Goal: Contribute content: Add original content to the website for others to see

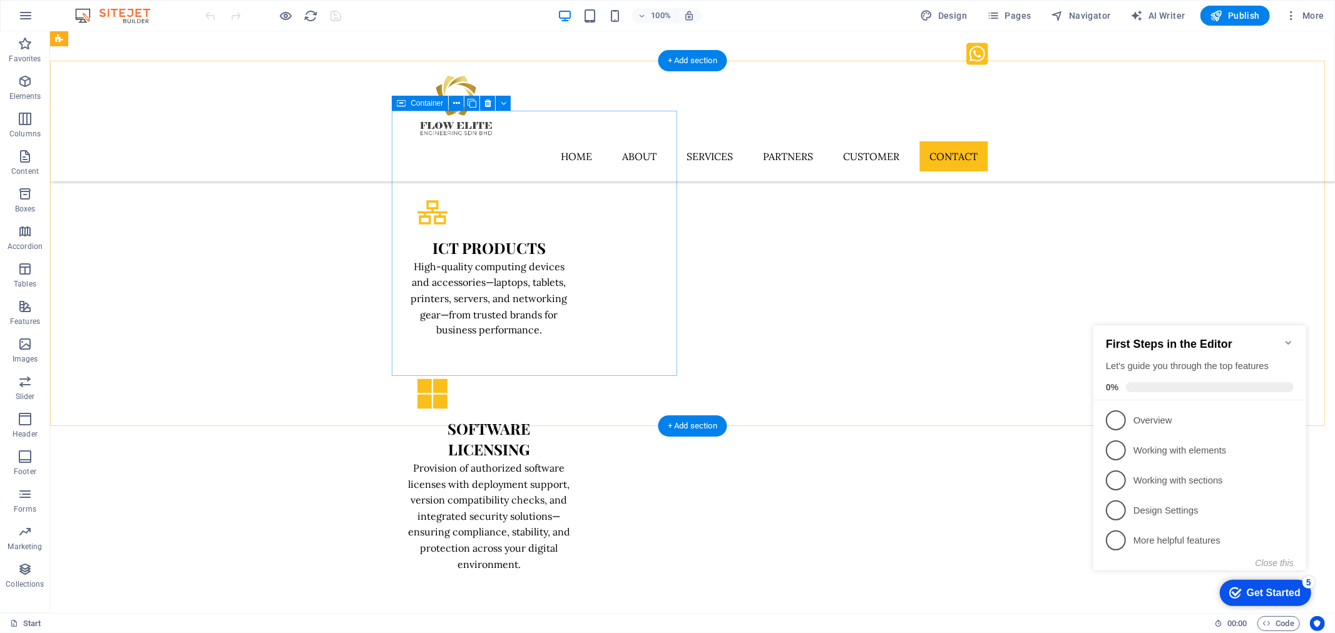
scroll to position [1698, 0]
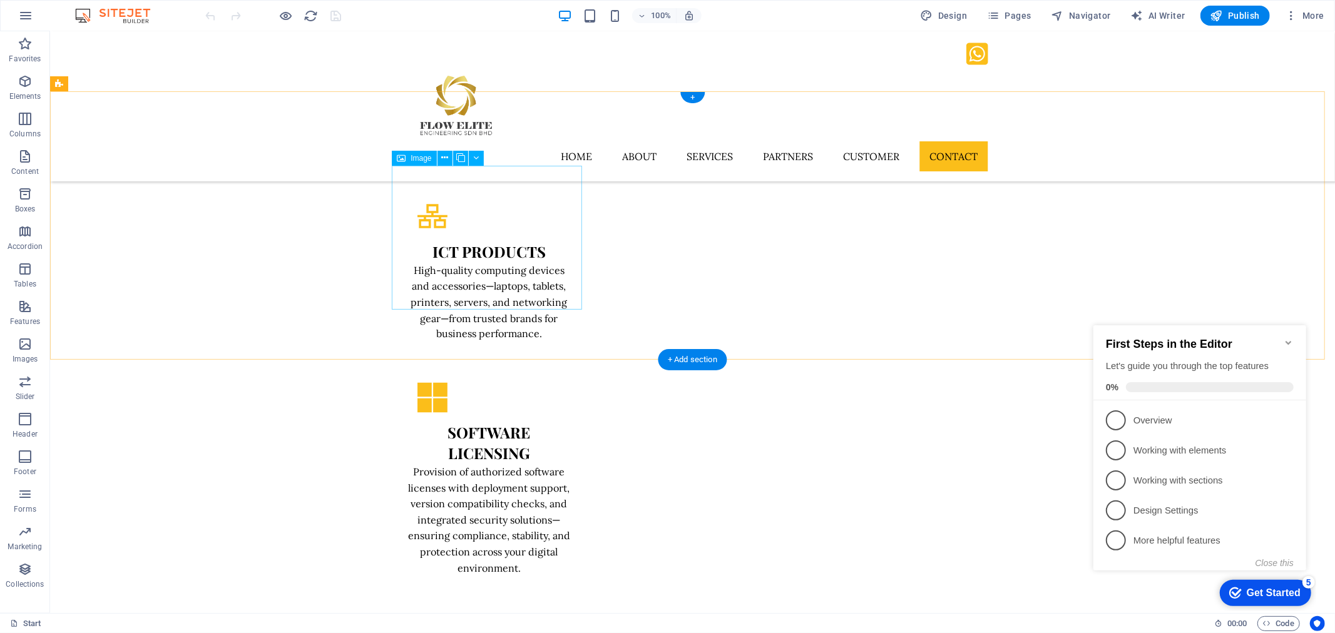
click at [446, 159] on icon at bounding box center [444, 157] width 7 height 13
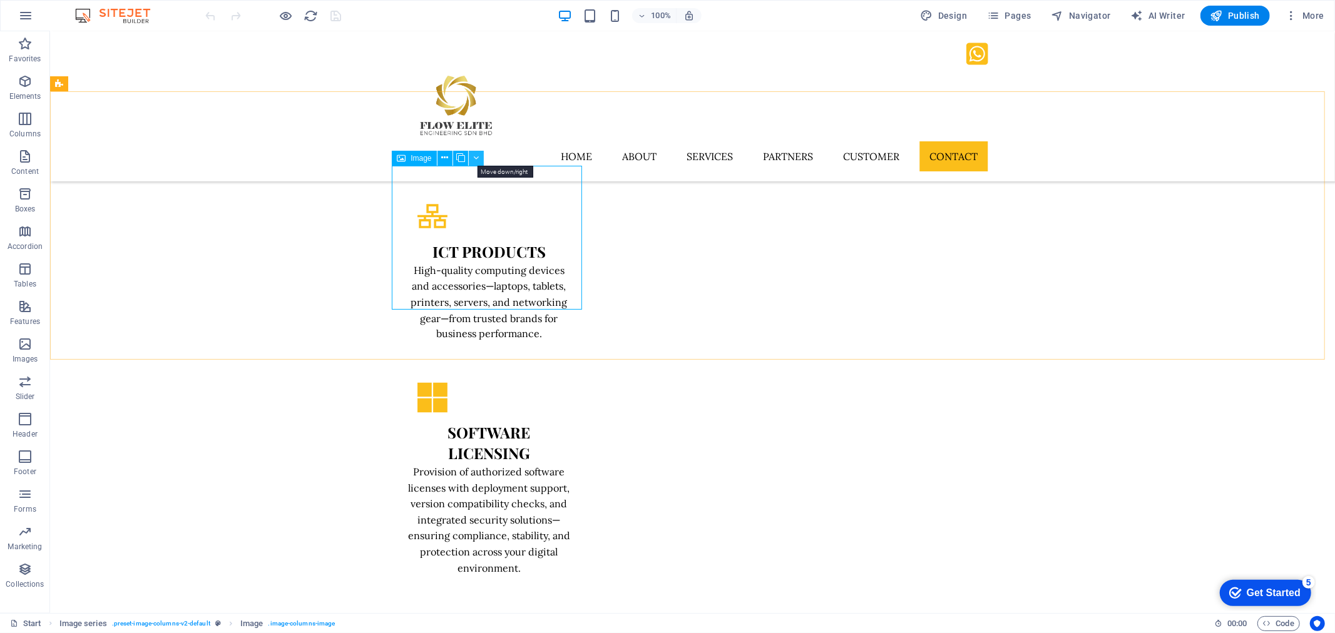
click at [476, 157] on icon at bounding box center [476, 157] width 6 height 13
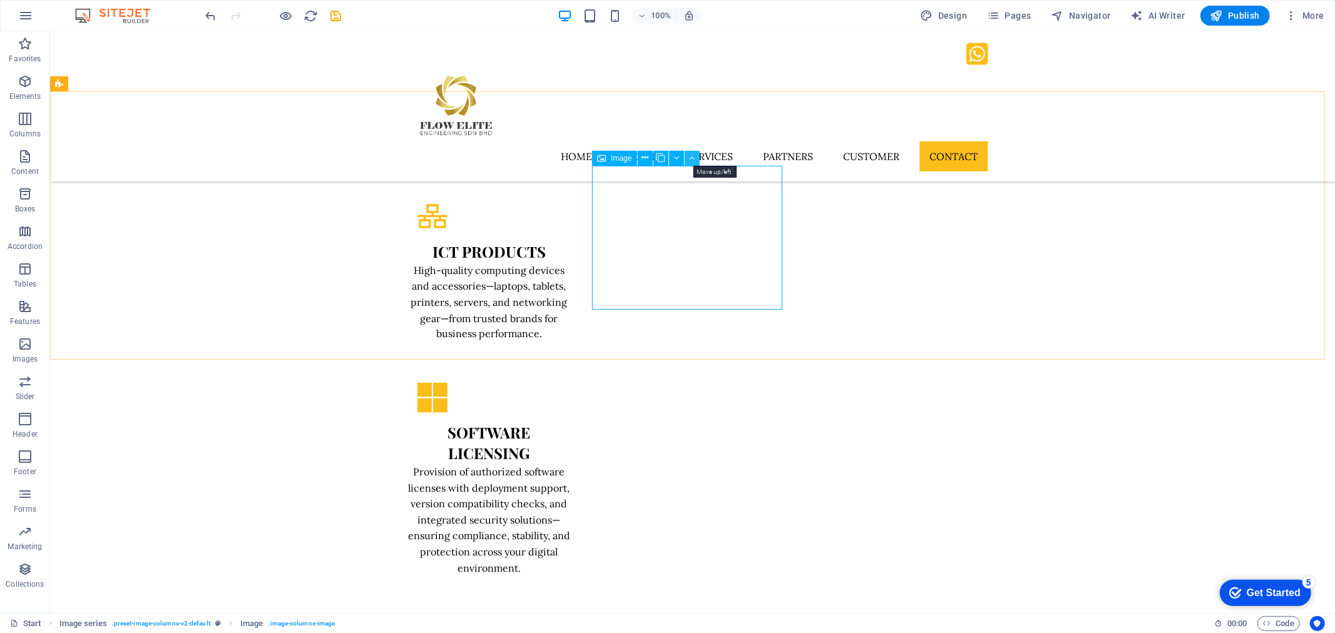
click at [690, 160] on icon at bounding box center [692, 157] width 6 height 13
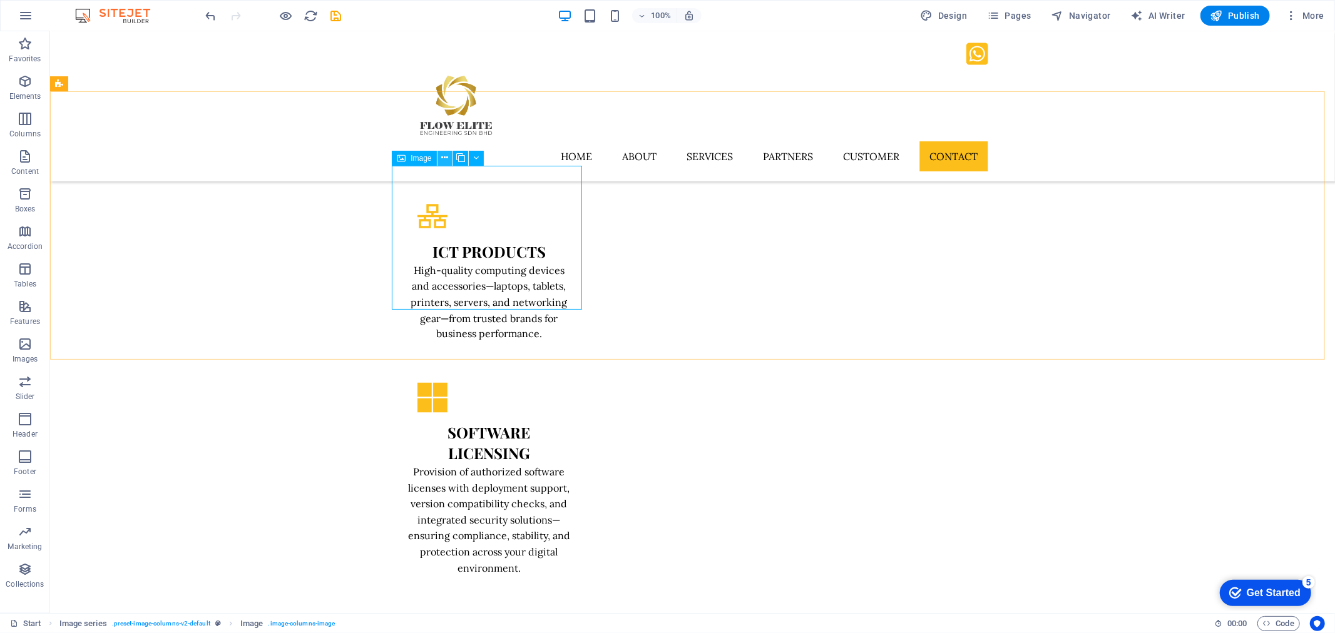
click at [446, 159] on icon at bounding box center [444, 157] width 7 height 13
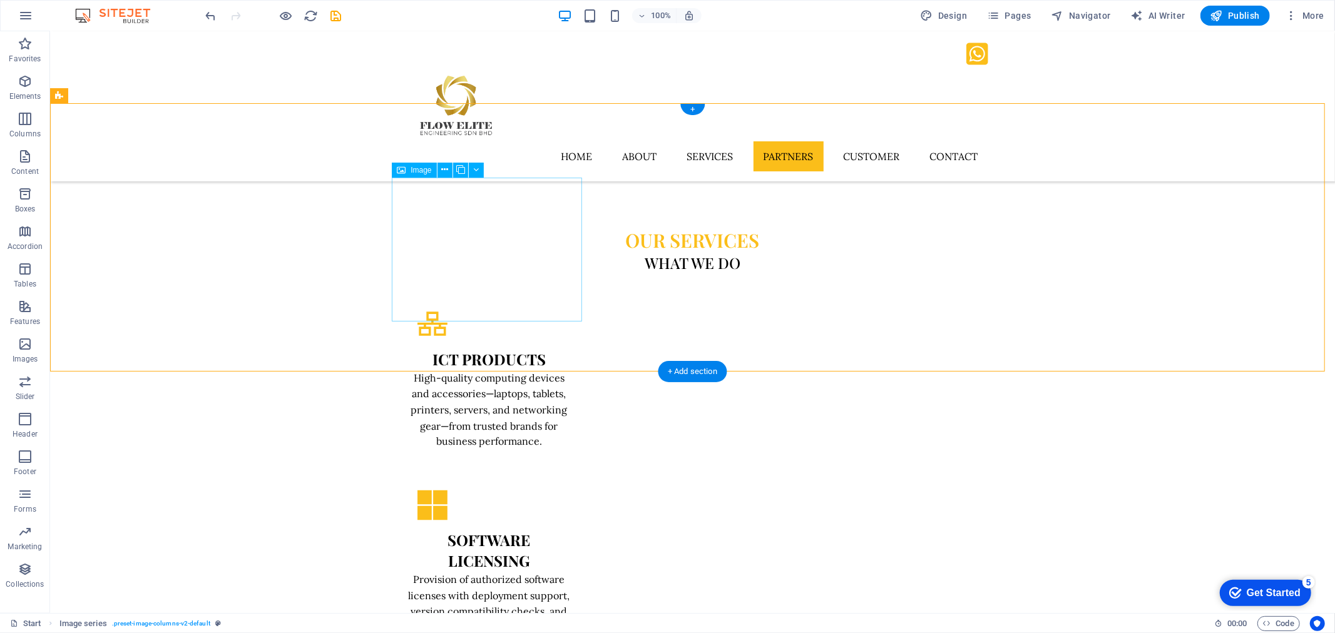
scroll to position [1490, 0]
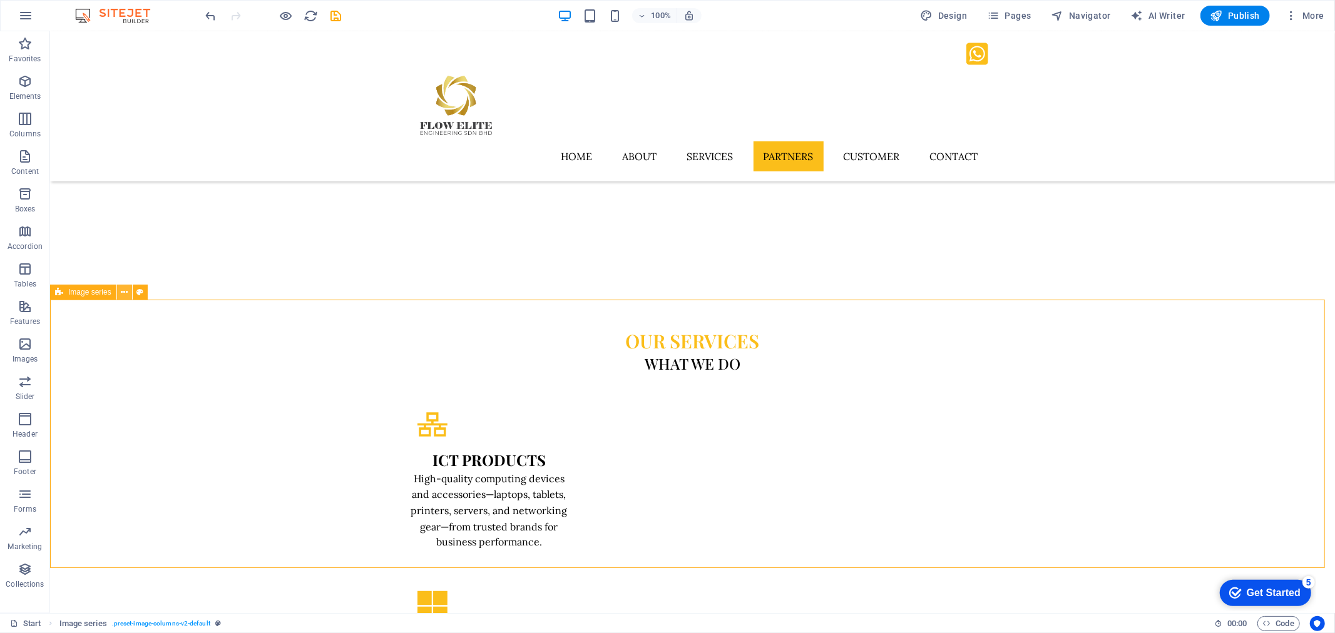
click at [121, 290] on icon at bounding box center [124, 292] width 7 height 13
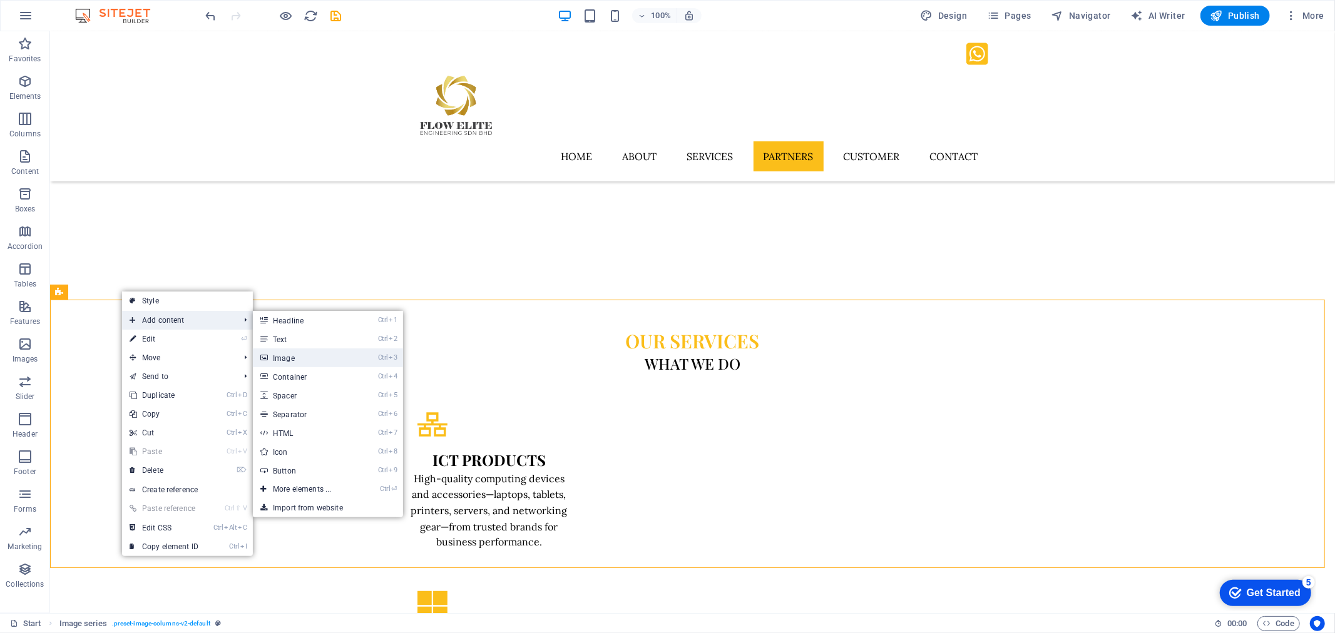
click at [283, 359] on link "Ctrl 3 Image" at bounding box center [304, 358] width 103 height 19
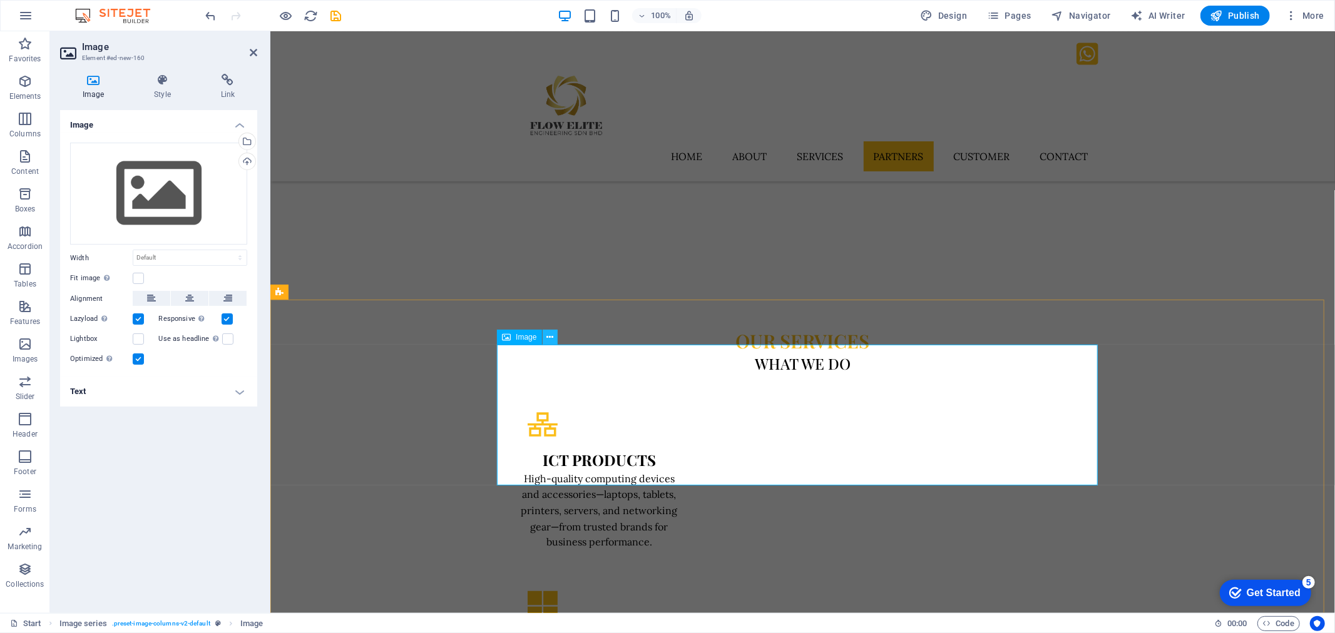
click at [548, 339] on icon at bounding box center [549, 337] width 7 height 13
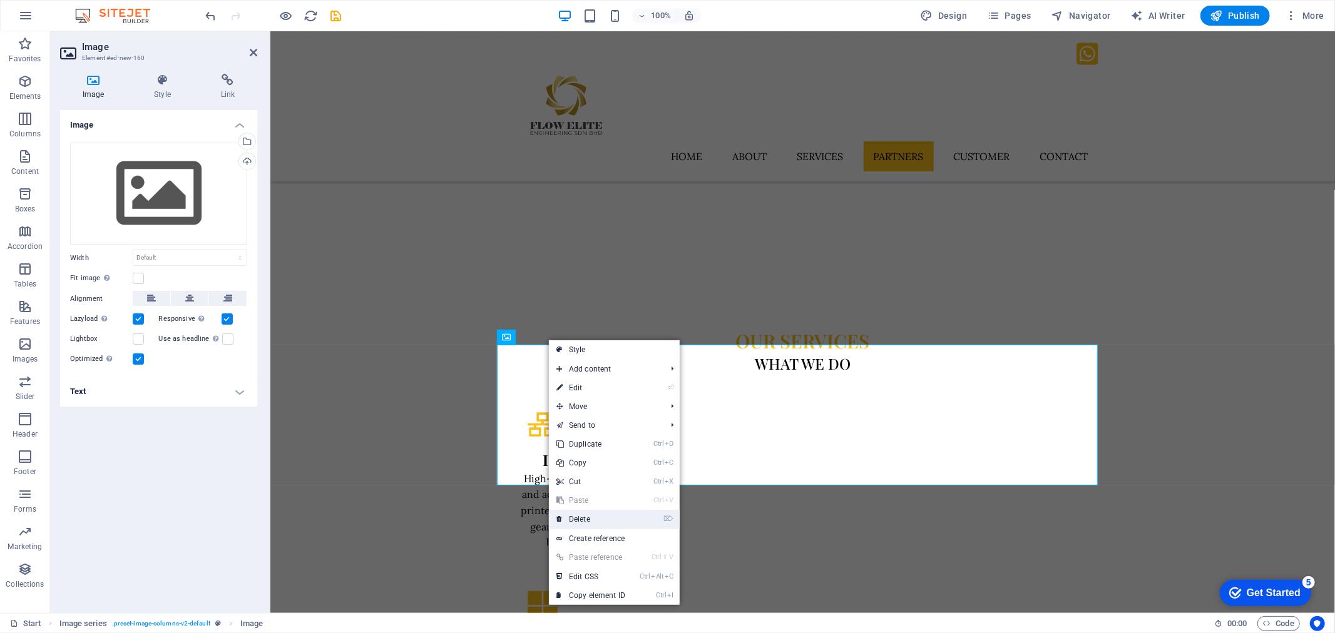
click at [596, 514] on link "⌦ Delete" at bounding box center [591, 519] width 84 height 19
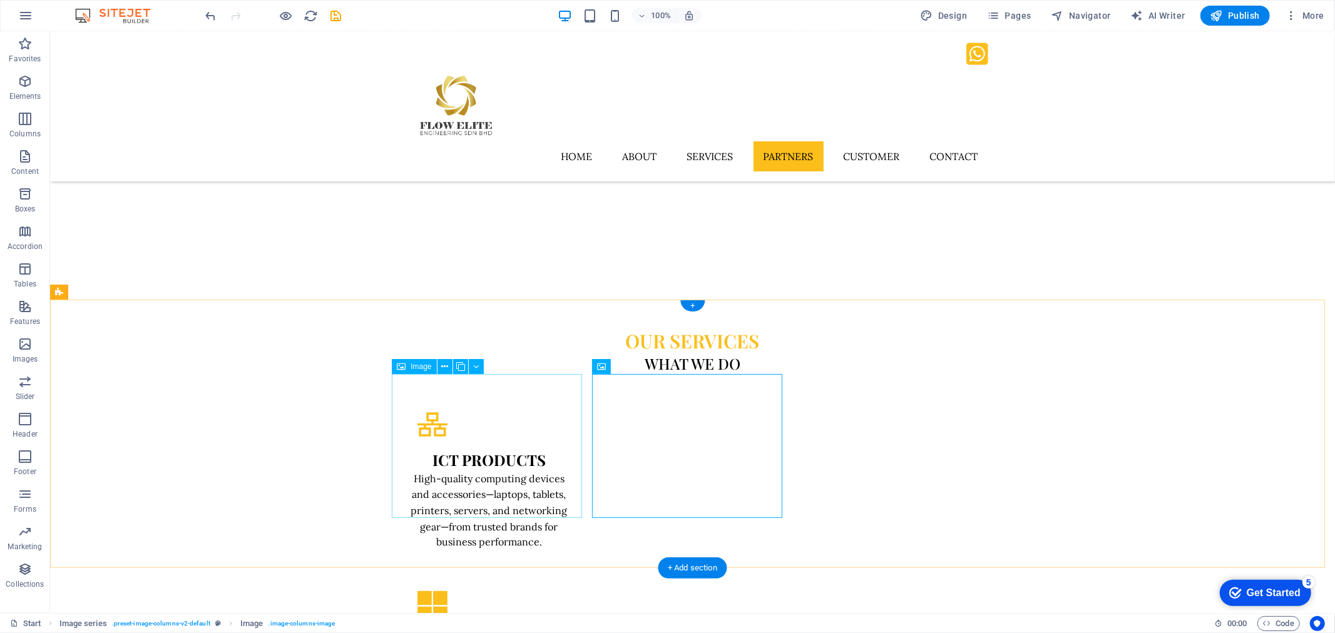
click at [442, 365] on icon at bounding box center [444, 366] width 7 height 13
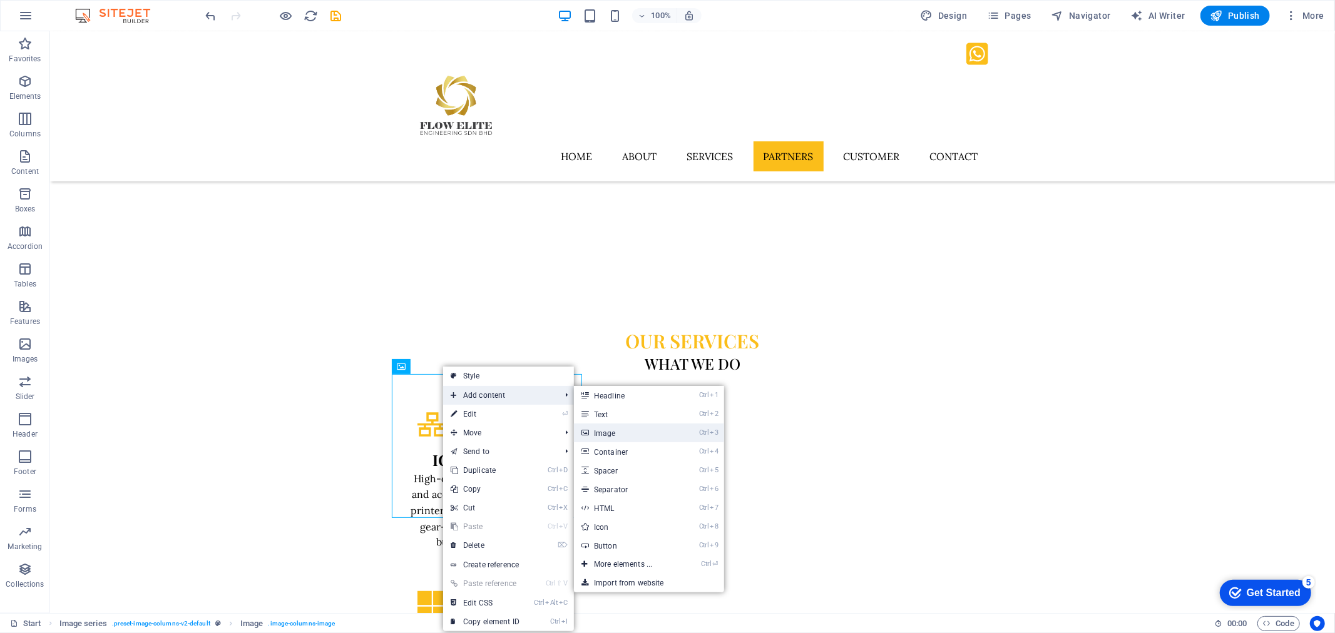
click at [613, 430] on link "Ctrl 3 Image" at bounding box center [625, 433] width 103 height 19
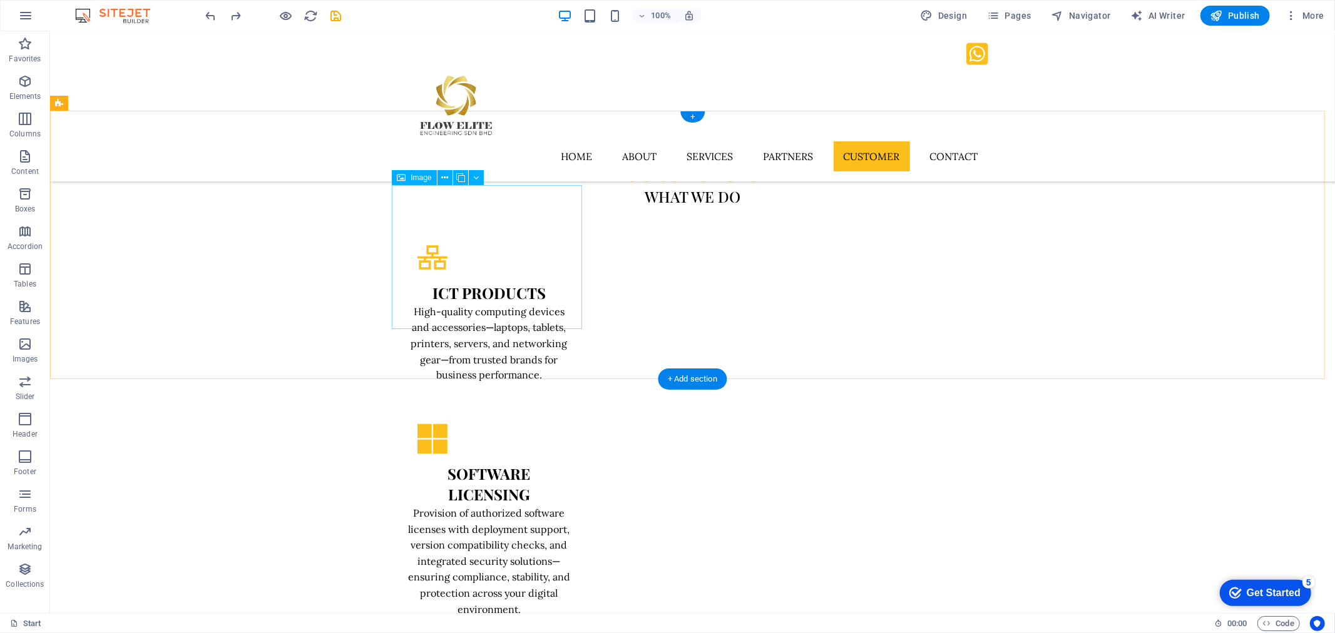
scroll to position [1629, 0]
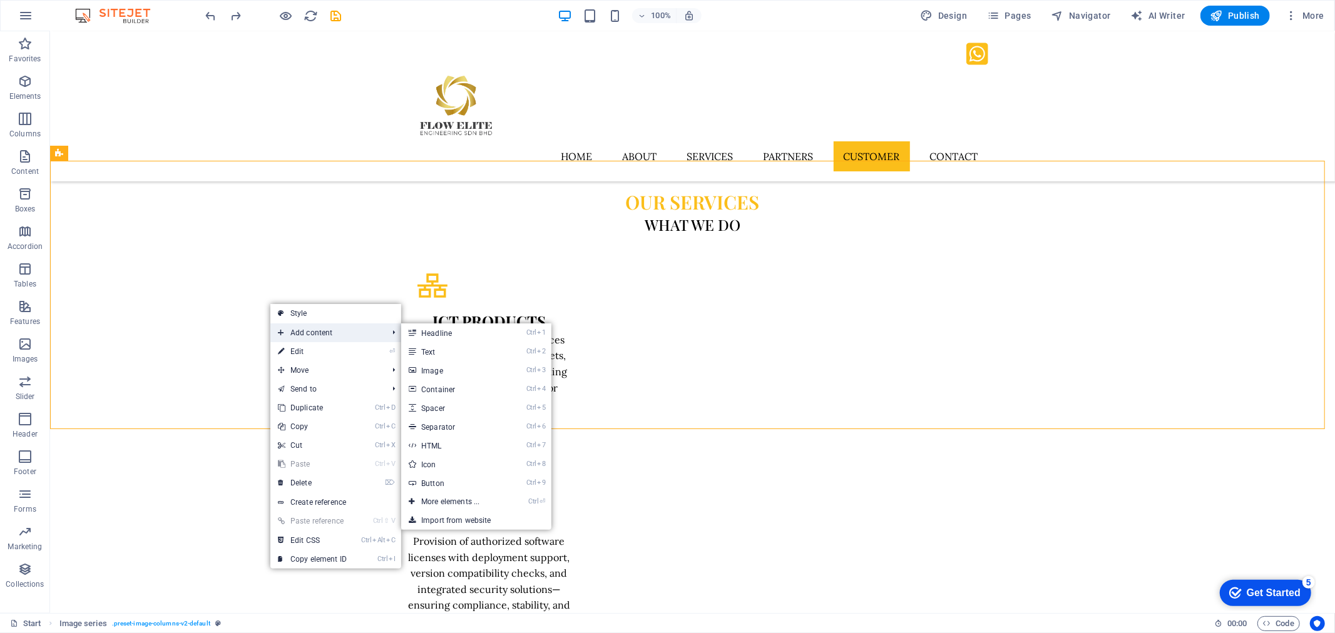
click at [318, 337] on span "Add content" at bounding box center [326, 332] width 112 height 19
click at [435, 367] on link "Ctrl 3 Image" at bounding box center [452, 370] width 103 height 19
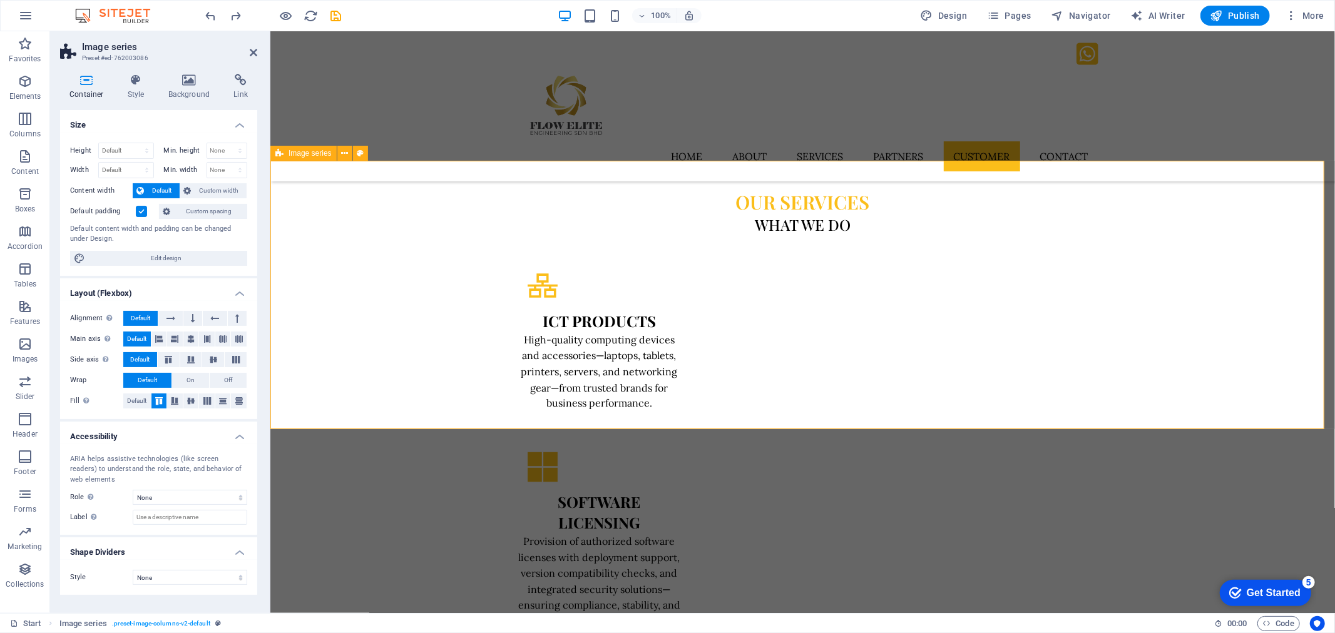
click at [126, 88] on h4 "Style" at bounding box center [138, 87] width 41 height 26
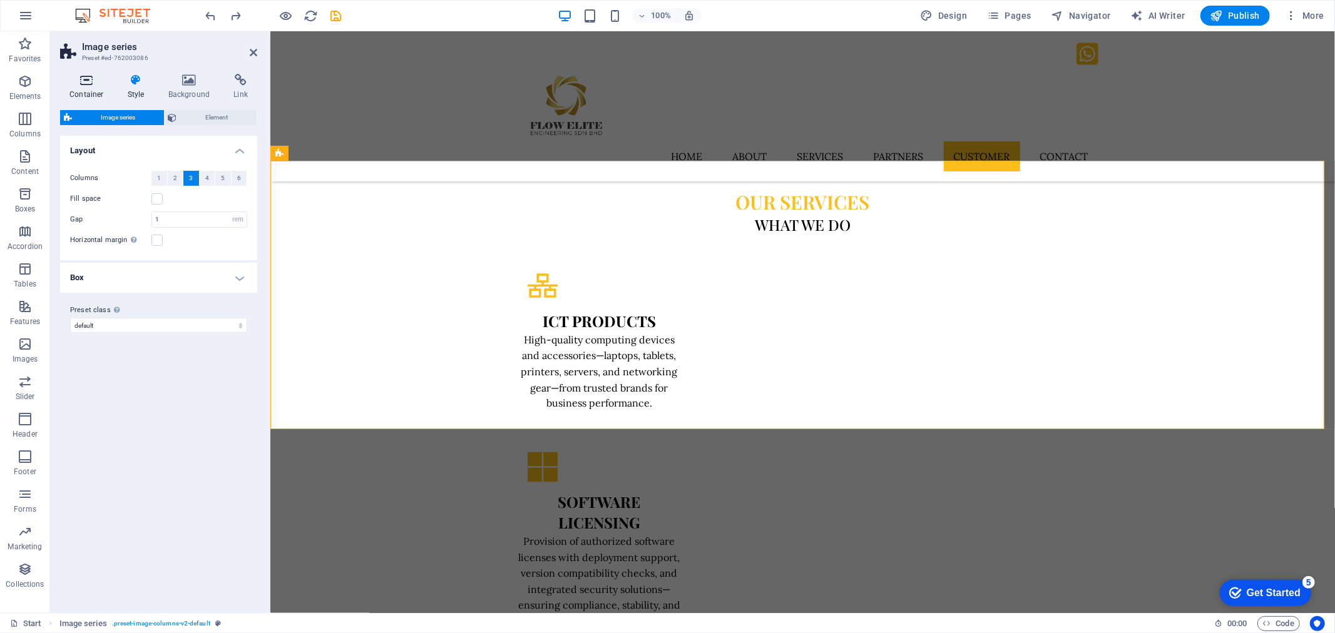
click at [79, 86] on h4 "Container" at bounding box center [89, 87] width 58 height 26
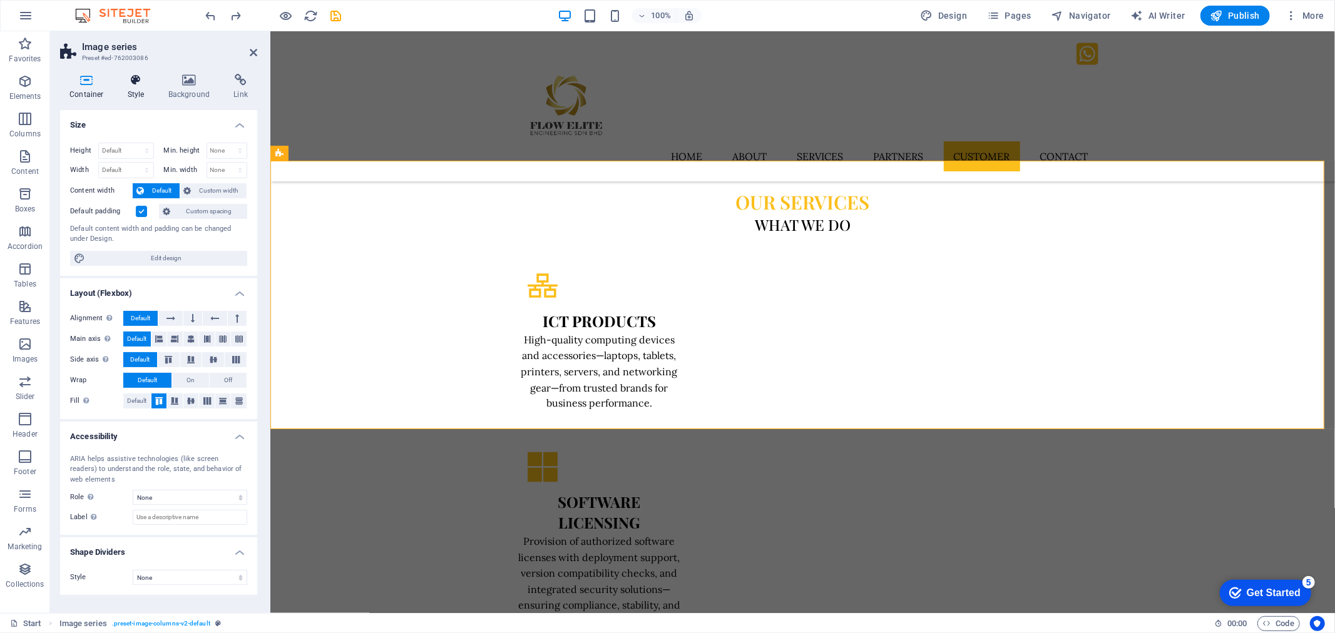
click at [135, 88] on h4 "Style" at bounding box center [138, 87] width 41 height 26
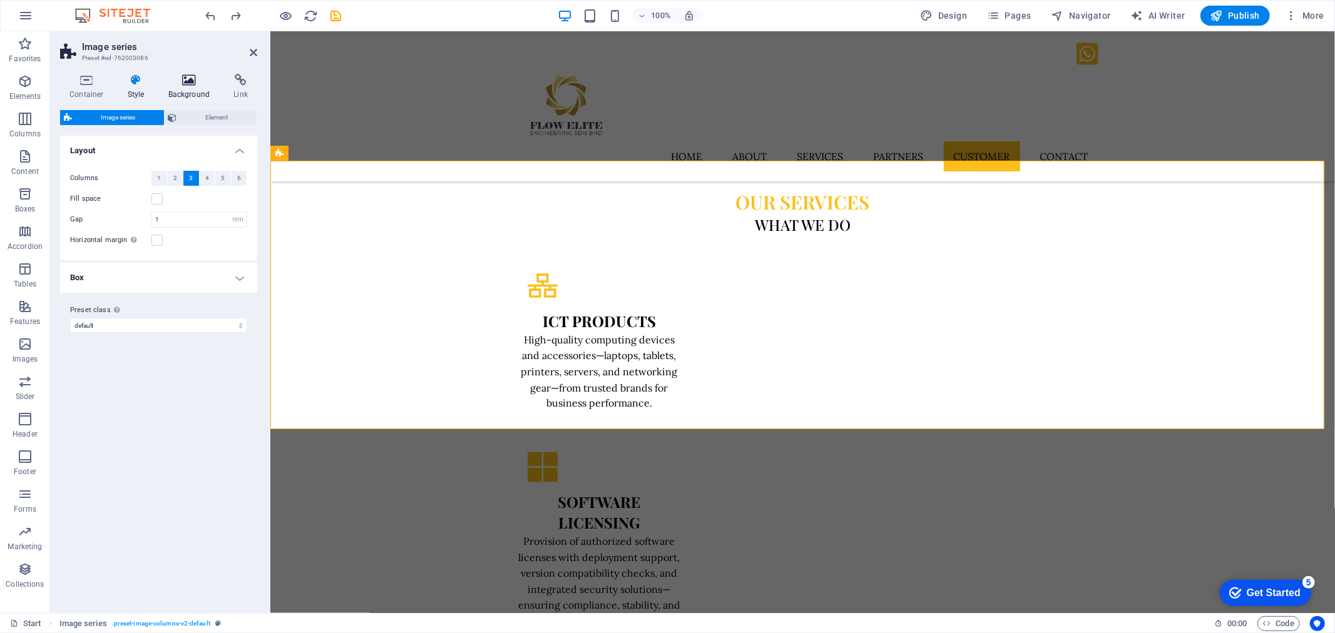
click at [195, 88] on h4 "Background" at bounding box center [192, 87] width 66 height 26
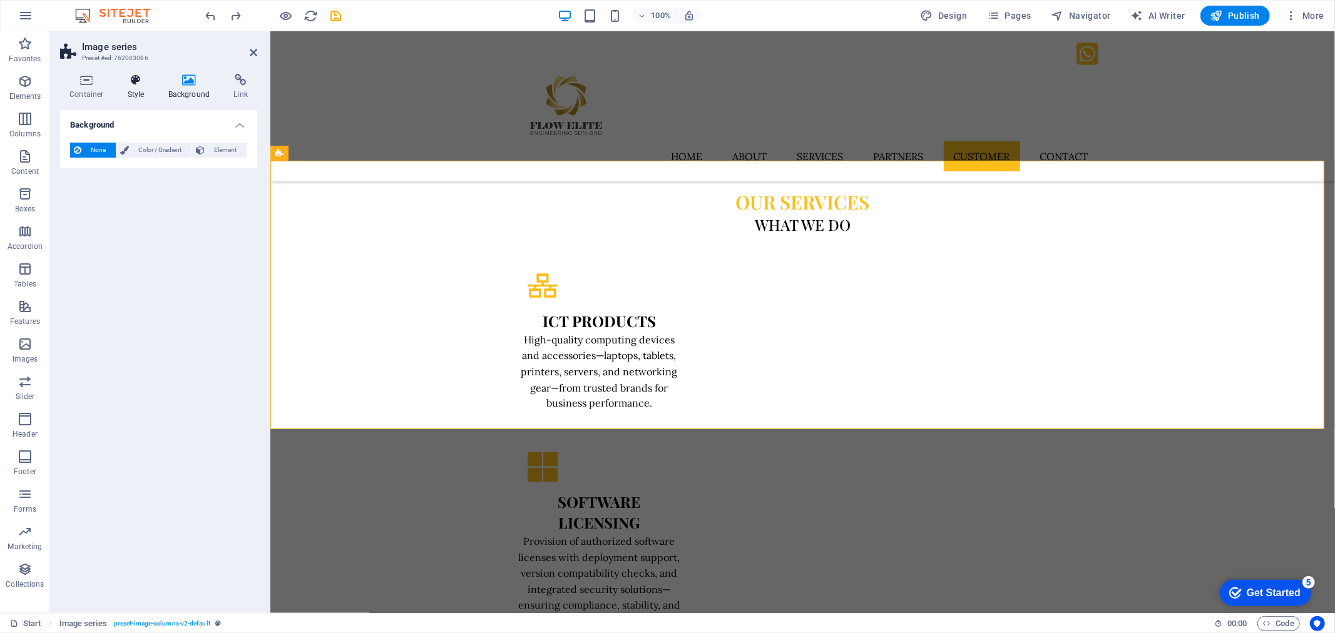
click at [131, 84] on icon at bounding box center [136, 80] width 36 height 13
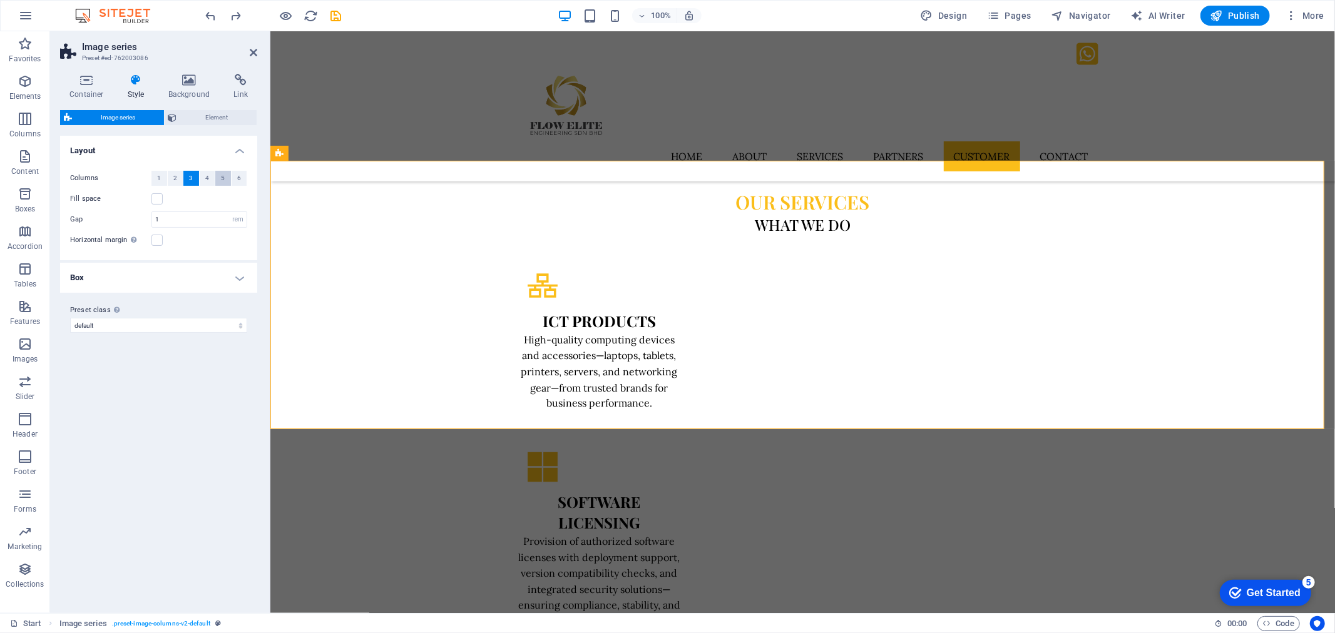
click at [216, 180] on button "5" at bounding box center [223, 178] width 16 height 15
drag, startPoint x: 1144, startPoint y: 295, endPoint x: 1135, endPoint y: 295, distance: 9.4
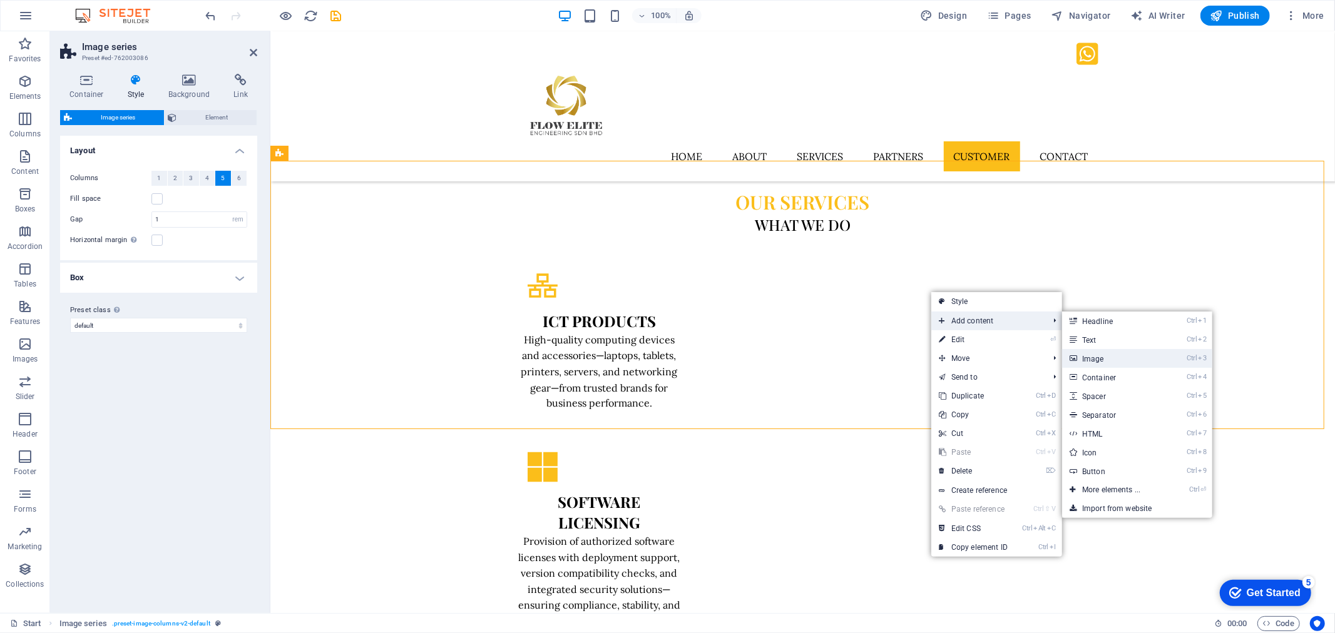
click at [1096, 359] on link "Ctrl 3 Image" at bounding box center [1113, 358] width 103 height 19
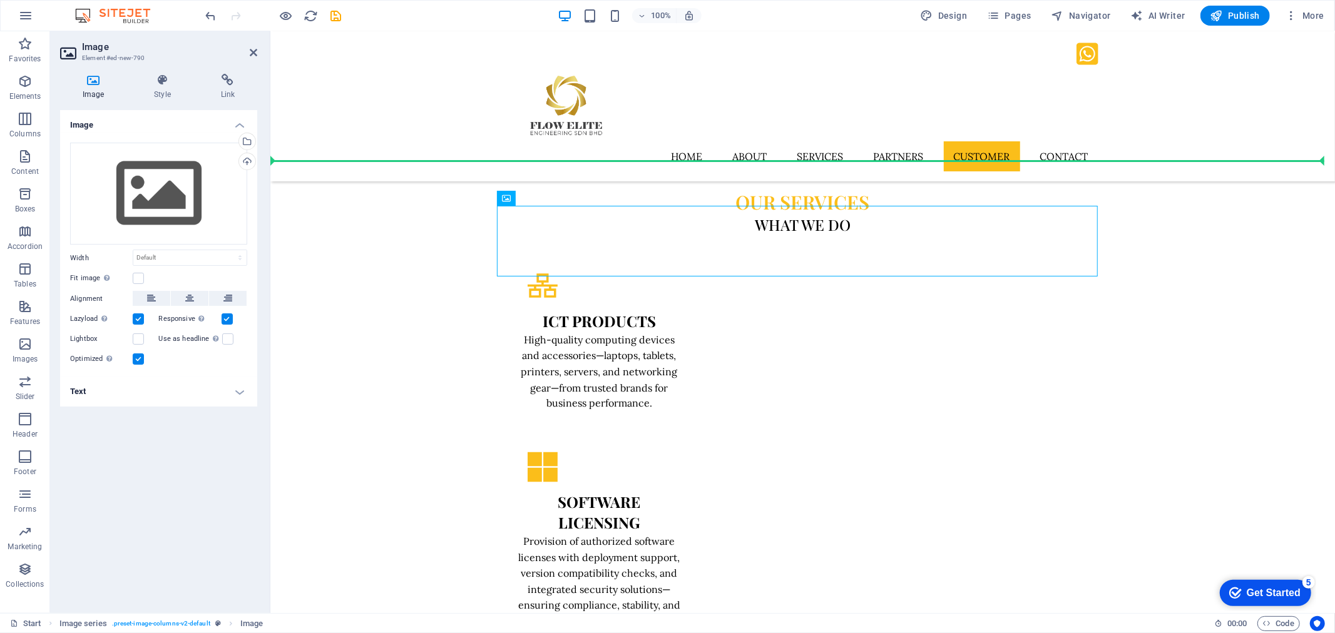
drag, startPoint x: 791, startPoint y: 228, endPoint x: 857, endPoint y: 315, distance: 109.5
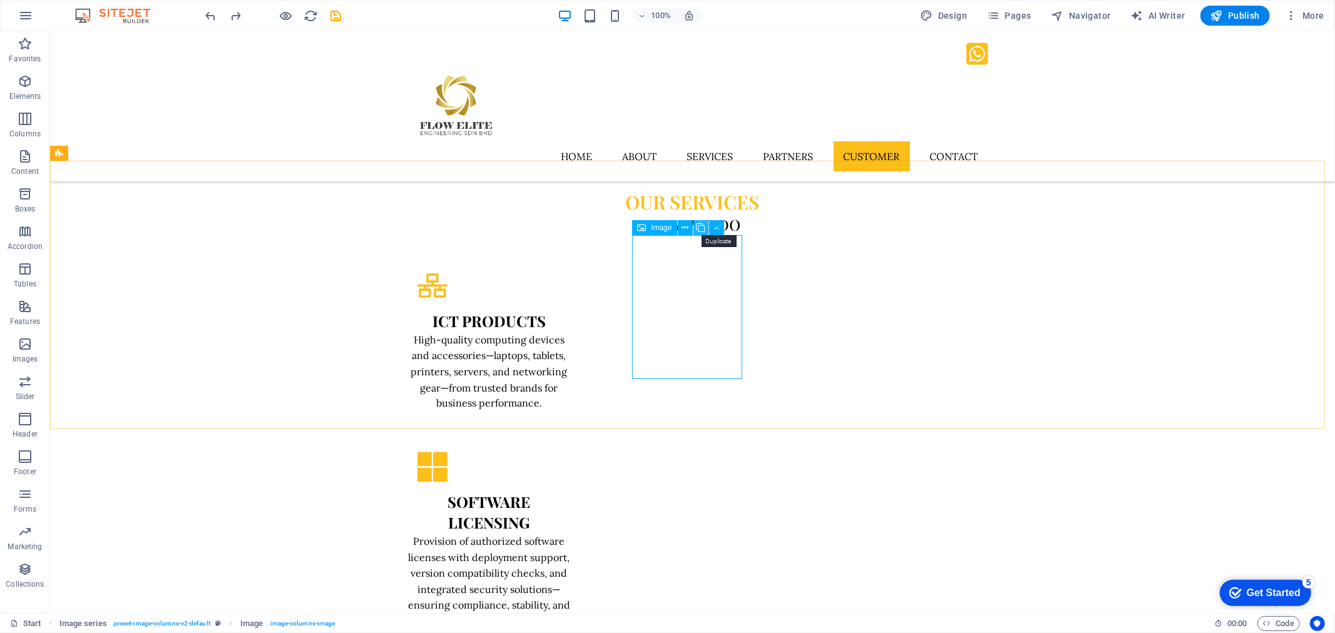
click at [699, 228] on icon at bounding box center [700, 228] width 9 height 13
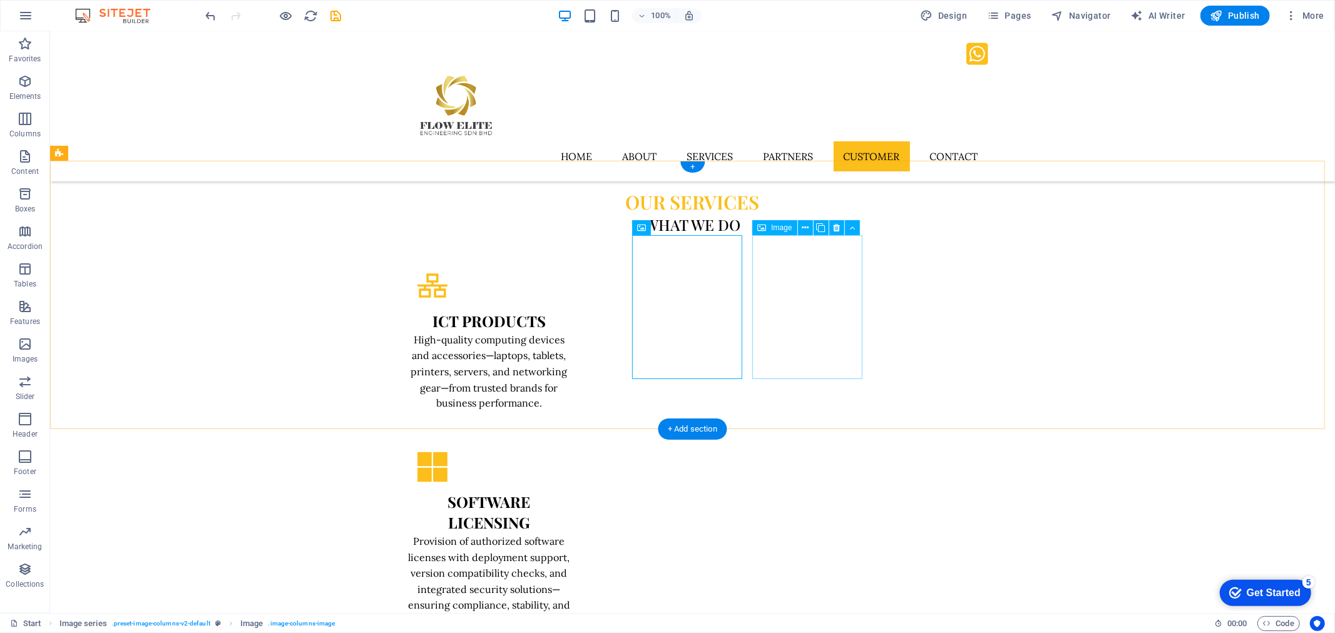
select select "px"
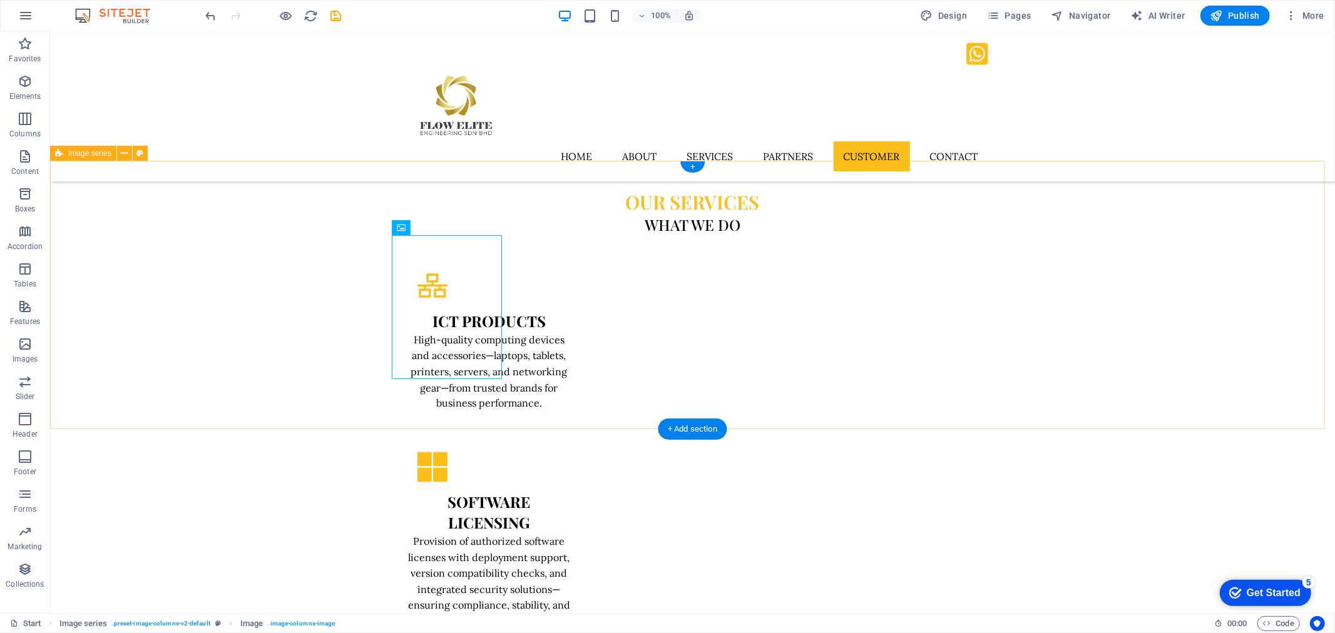
select select "rem"
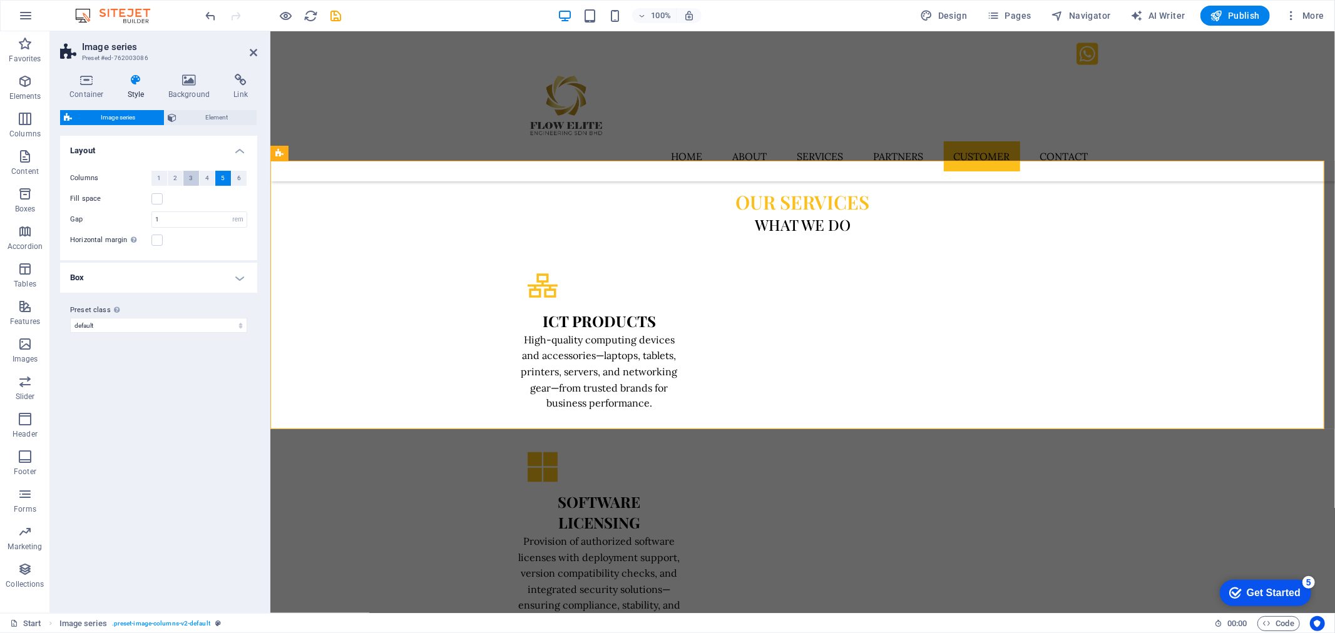
click at [186, 178] on button "3" at bounding box center [191, 178] width 16 height 15
click at [172, 174] on button "2" at bounding box center [176, 178] width 16 height 15
click at [178, 178] on button "2" at bounding box center [176, 178] width 16 height 15
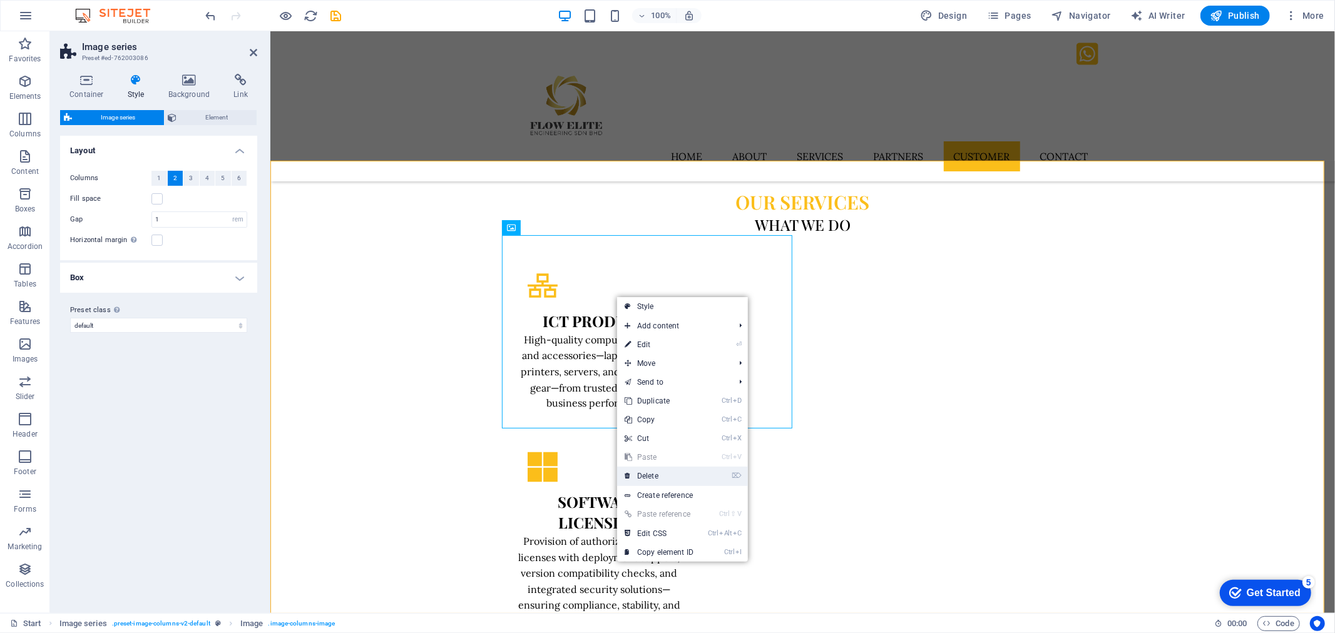
click at [689, 476] on link "⌦ Delete" at bounding box center [659, 476] width 84 height 19
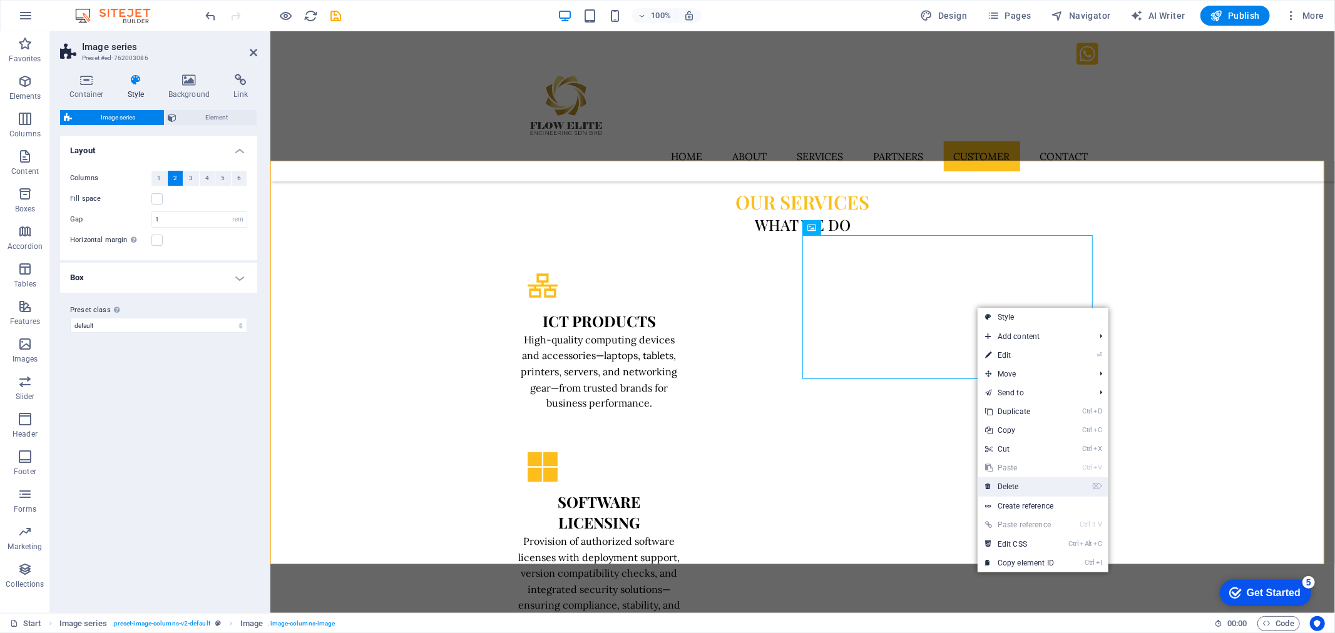
click at [1031, 484] on link "⌦ Delete" at bounding box center [1019, 486] width 84 height 19
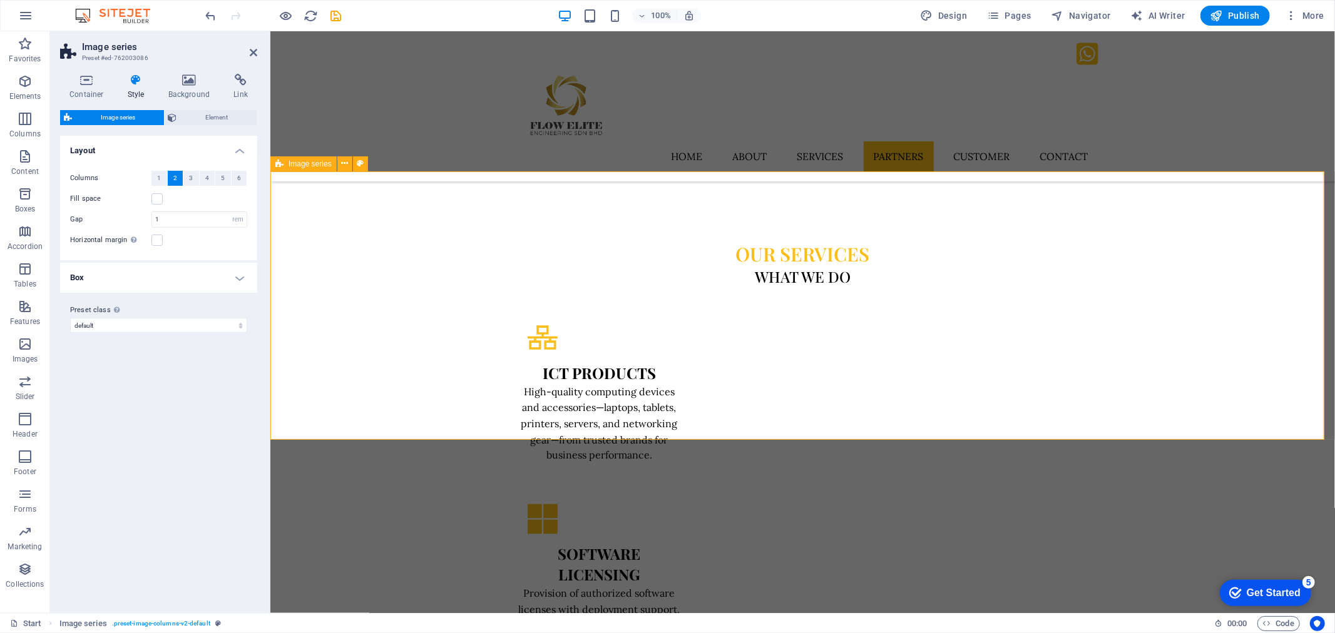
scroll to position [1490, 0]
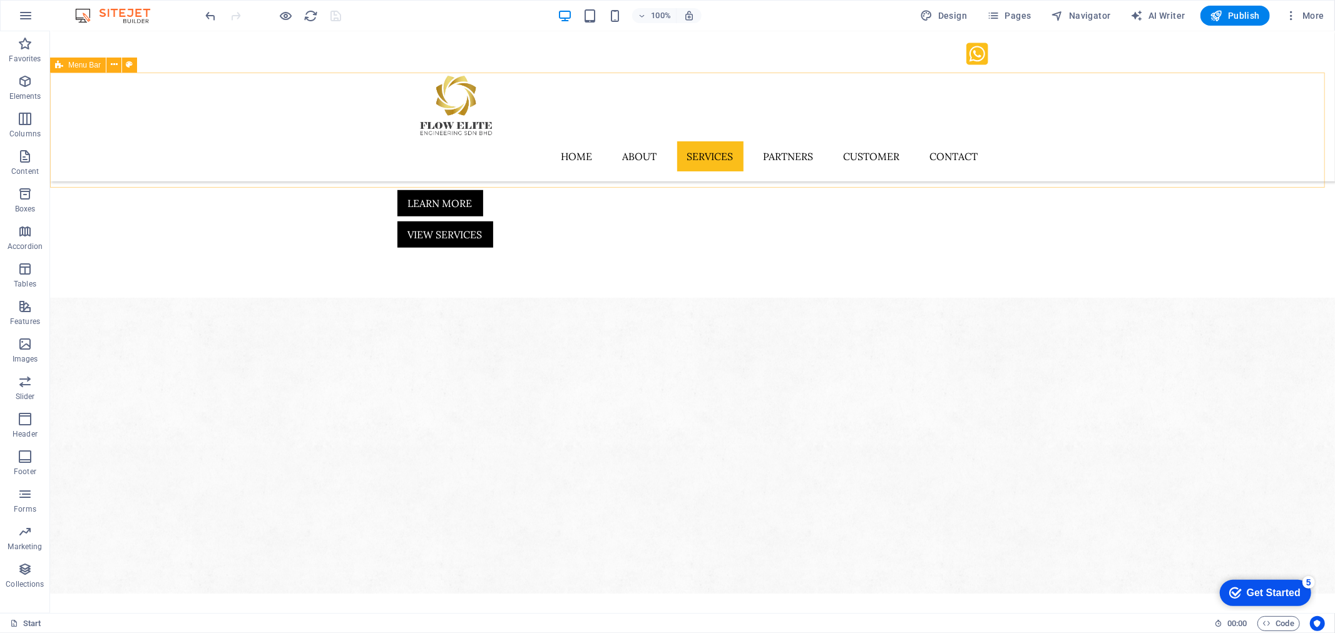
scroll to position [725, 0]
